Goal: Register for event/course

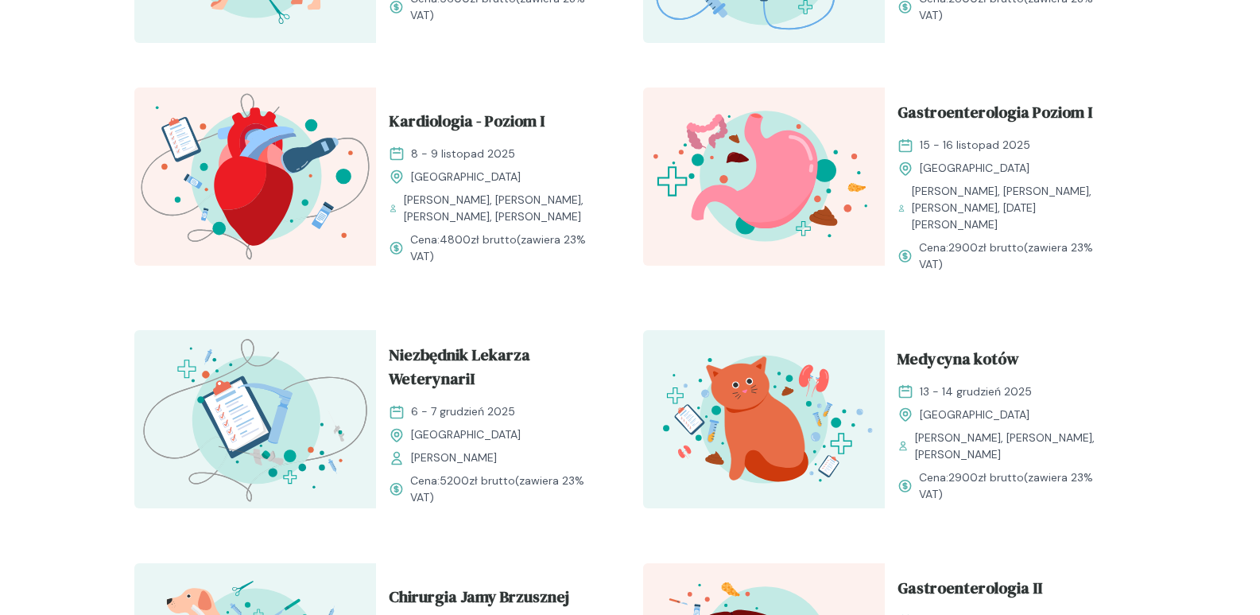
scroll to position [1352, 0]
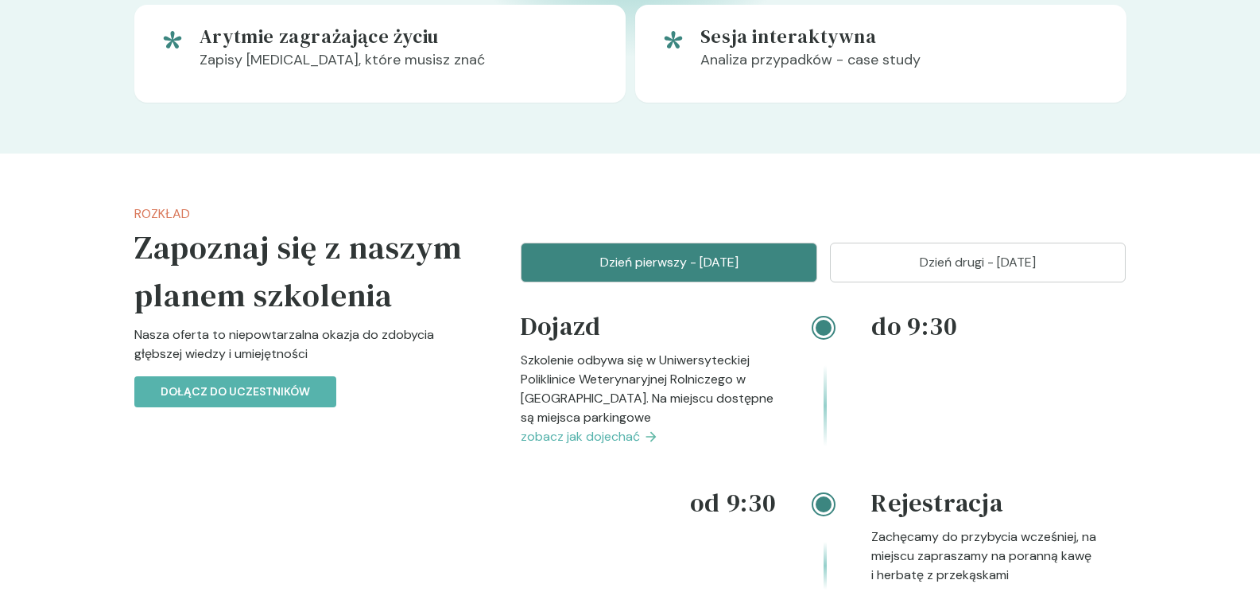
scroll to position [1419, 0]
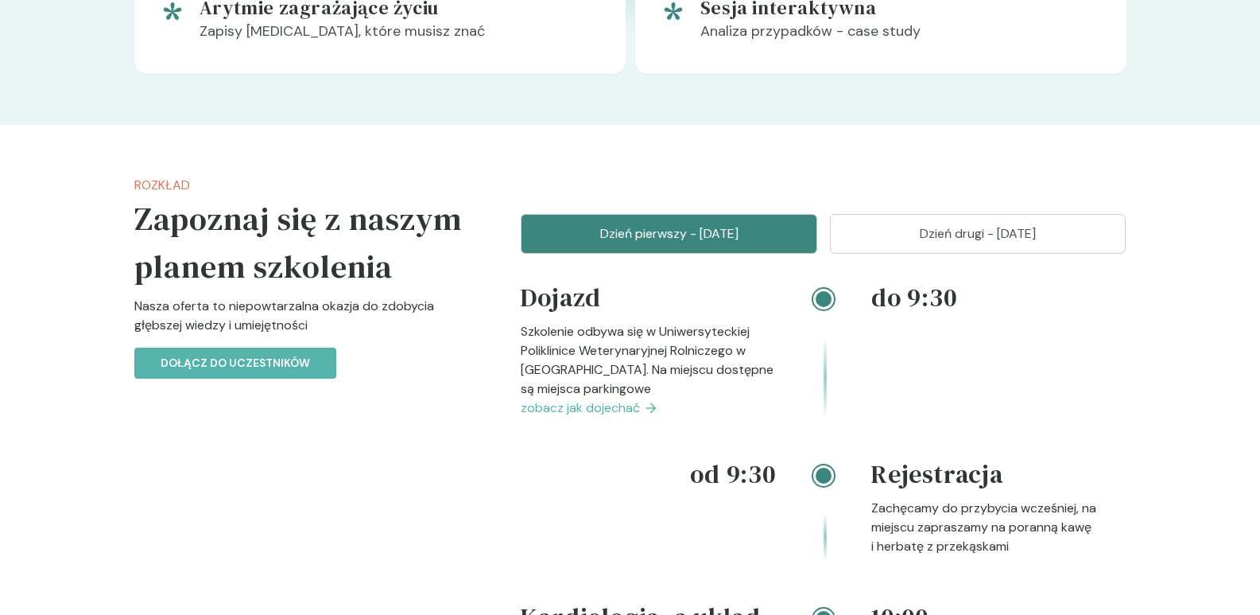
click at [1057, 237] on p "Dzień drugi - 09 listopad" at bounding box center [978, 233] width 257 height 19
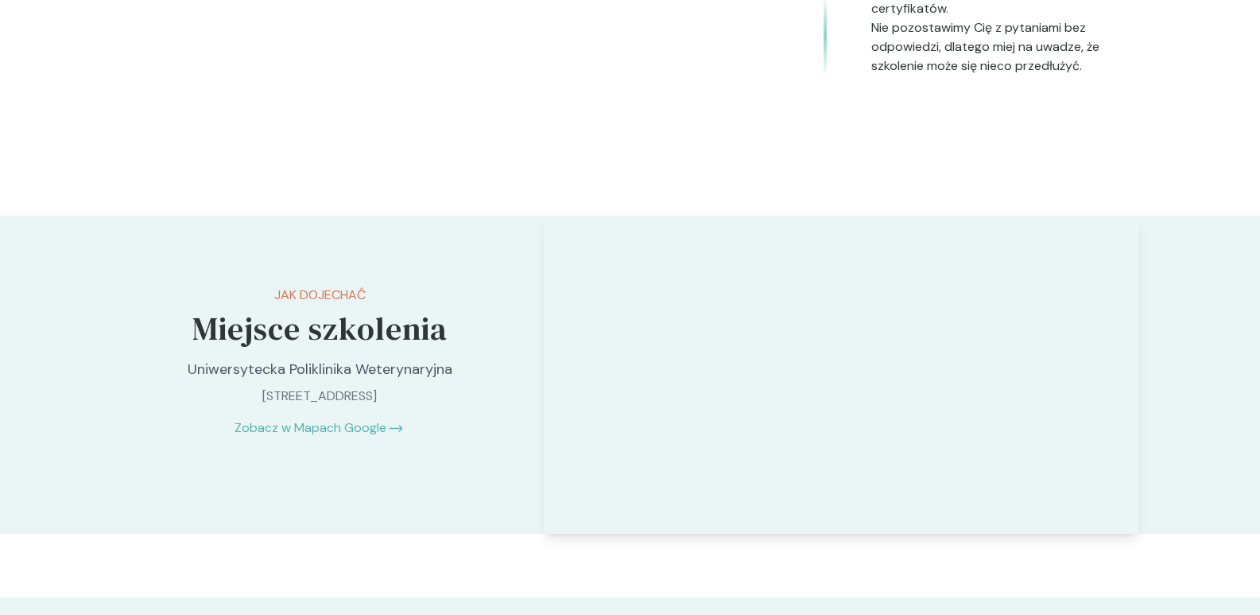
scroll to position [2533, 0]
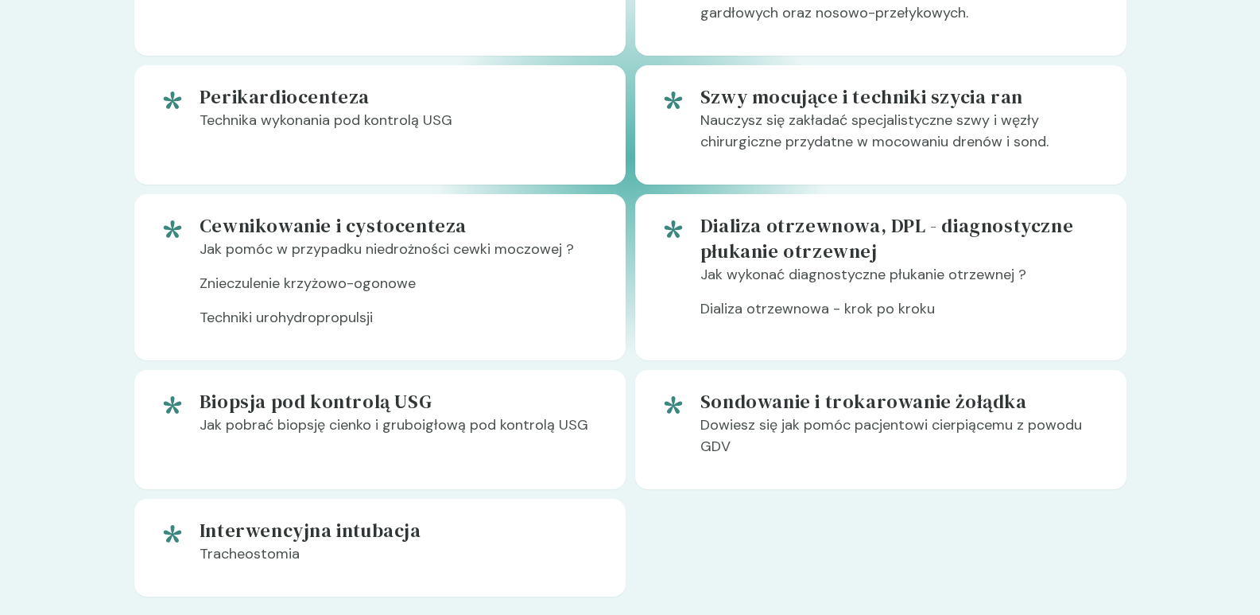
scroll to position [1377, 0]
